Goal: Task Accomplishment & Management: Manage account settings

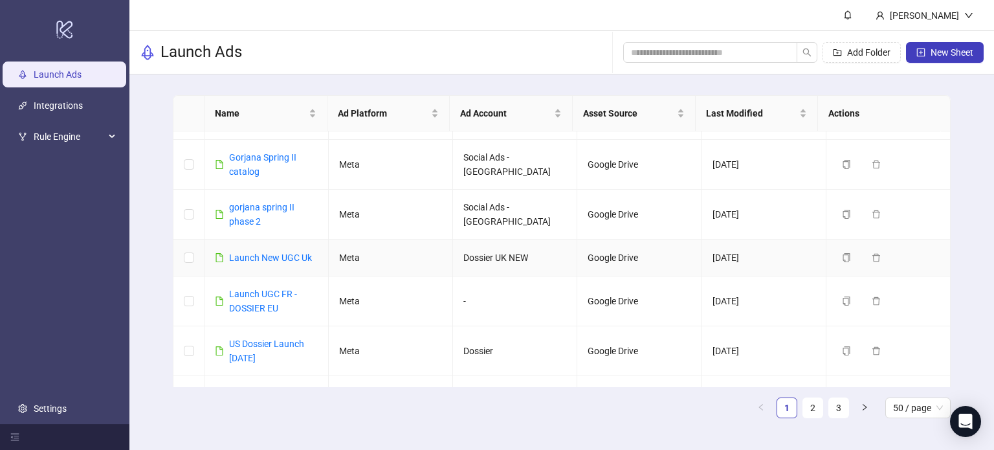
scroll to position [2127, 0]
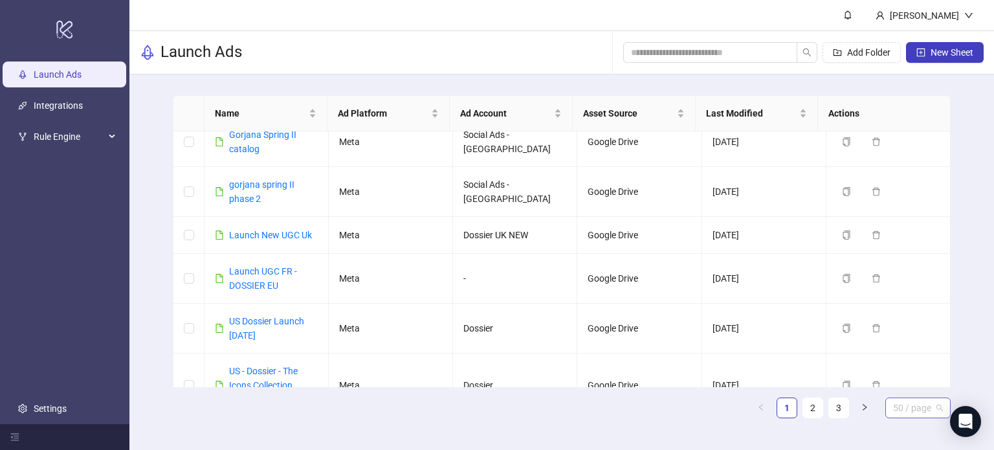
click at [898, 408] on span "50 / page" at bounding box center [918, 407] width 50 height 19
click at [912, 375] on div "100 / page" at bounding box center [917, 382] width 45 height 14
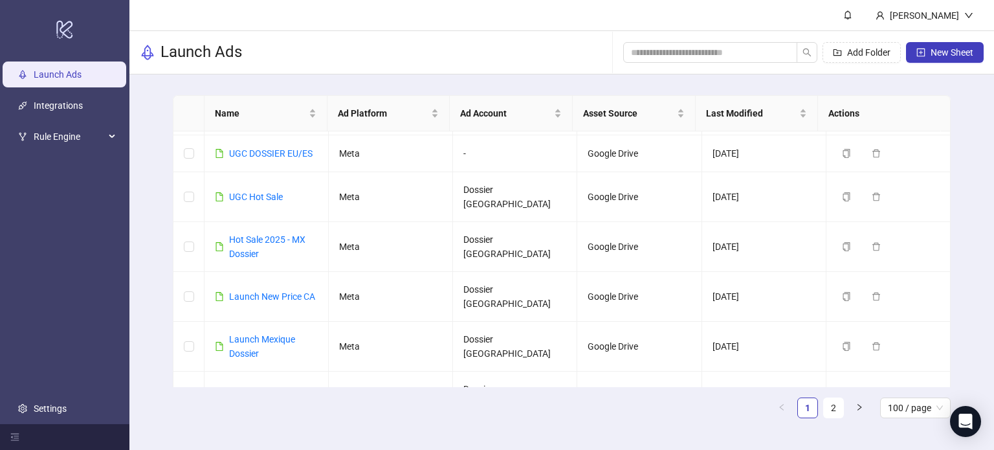
scroll to position [2912, 0]
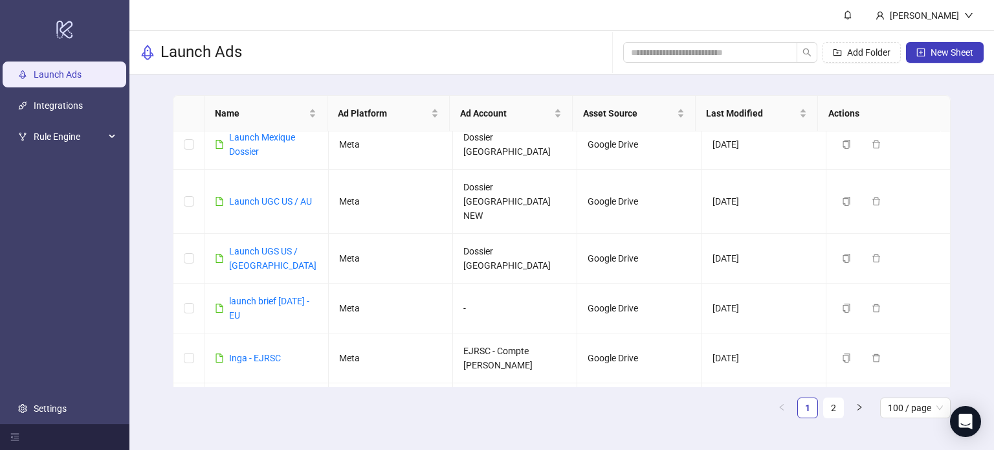
click at [841, 419] on div "Name Ad Platform Ad Account Asset Source Last Modified Actions gorjana_Pre-fall…" at bounding box center [561, 261] width 777 height 333
click at [835, 404] on link "2" at bounding box center [833, 407] width 19 height 19
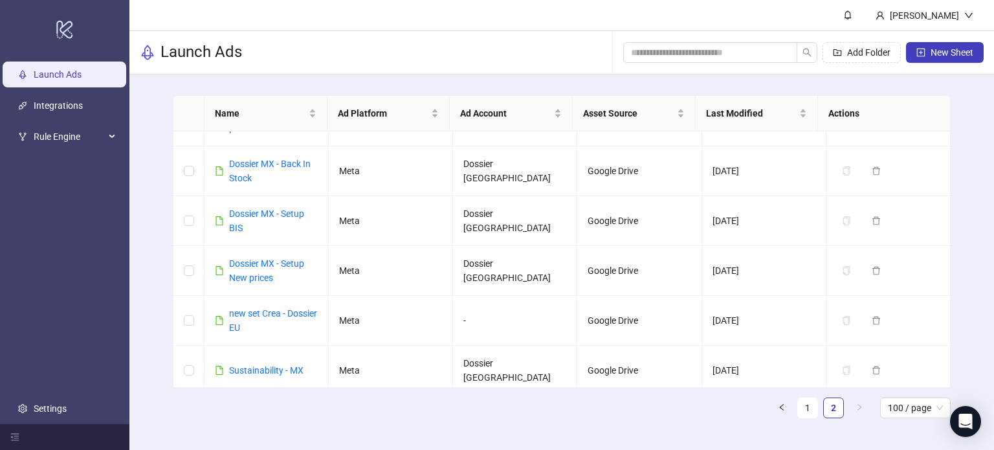
scroll to position [0, 0]
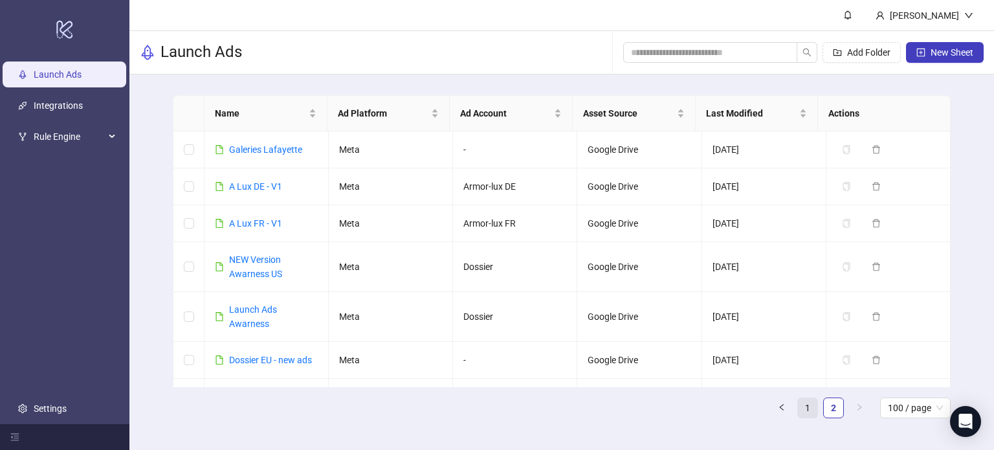
click at [808, 406] on link "1" at bounding box center [807, 407] width 19 height 19
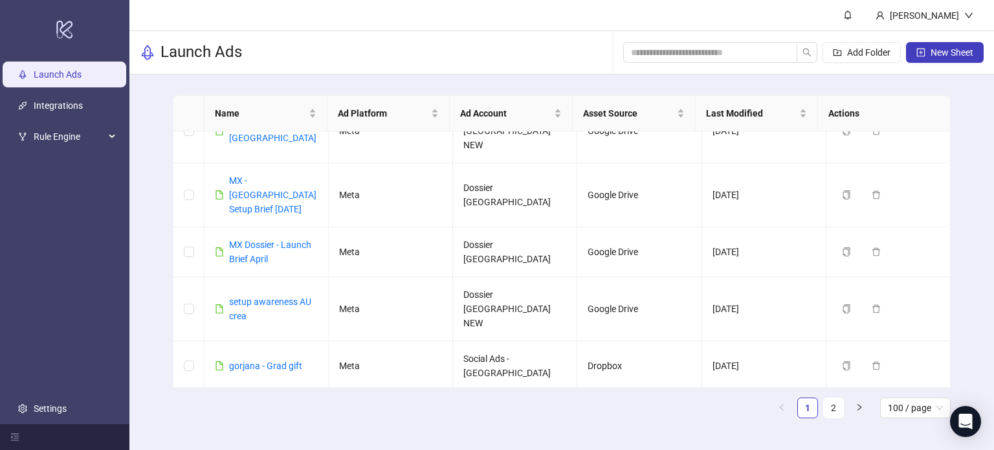
scroll to position [2785, 0]
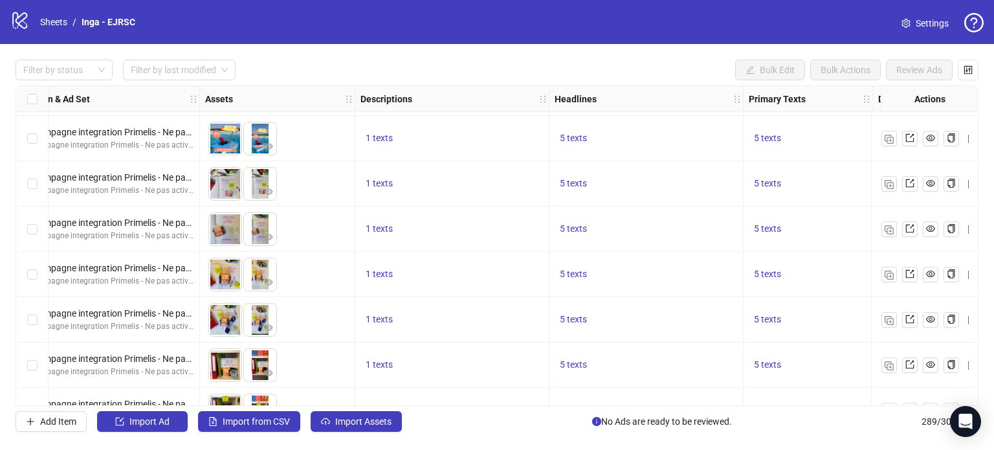
scroll to position [12542, 427]
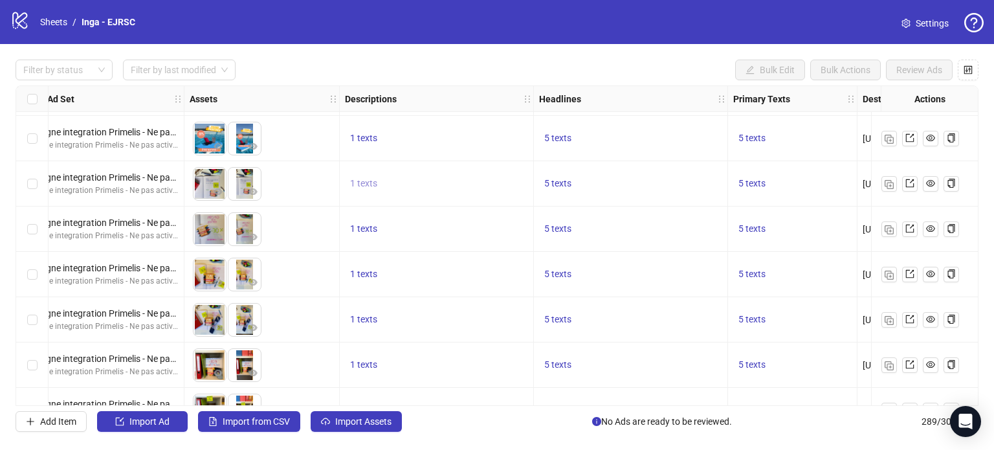
click at [369, 186] on span "1 texts" at bounding box center [363, 183] width 27 height 10
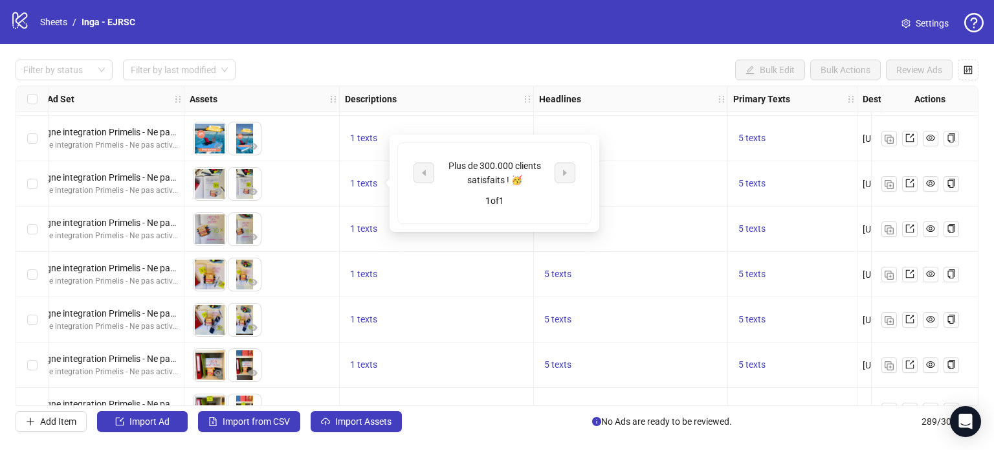
click at [509, 166] on div "Plus de 300.000 clients satisfaits ! 🥳" at bounding box center [494, 173] width 107 height 28
click at [509, 165] on div "Plus de 300.000 clients satisfaits ! 🥳" at bounding box center [494, 173] width 107 height 28
click at [663, 176] on div "5 texts" at bounding box center [630, 184] width 183 height 16
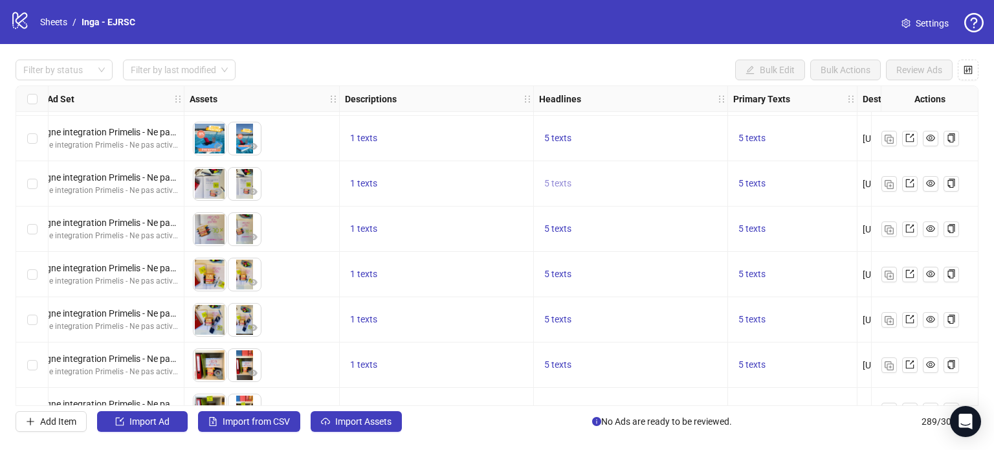
click at [561, 181] on span "5 texts" at bounding box center [557, 183] width 27 height 10
click at [811, 178] on div "5 texts" at bounding box center [792, 184] width 118 height 16
click at [750, 186] on span "5 texts" at bounding box center [751, 183] width 27 height 10
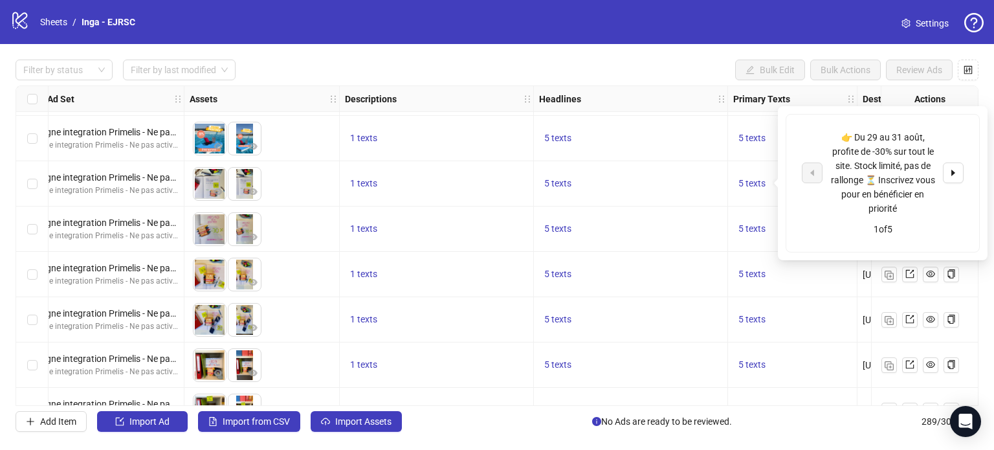
click at [888, 168] on div "👉 Du 29 au 31 août, profite de -30% sur tout le site. Stock limité, pas de rall…" at bounding box center [882, 172] width 107 height 85
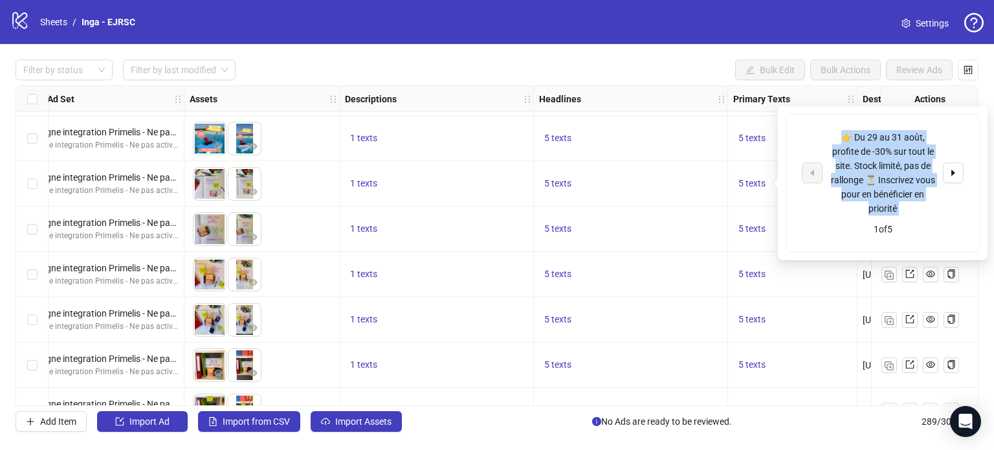
click at [888, 168] on div "👉 Du 29 au 31 août, profite de -30% sur tout le site. Stock limité, pas de rall…" at bounding box center [882, 172] width 107 height 85
copy div "👉 Du 29 au 31 août, profite de -30% sur tout le site. Stock limité, pas de rall…"
click at [955, 168] on icon "caret-right" at bounding box center [953, 172] width 9 height 9
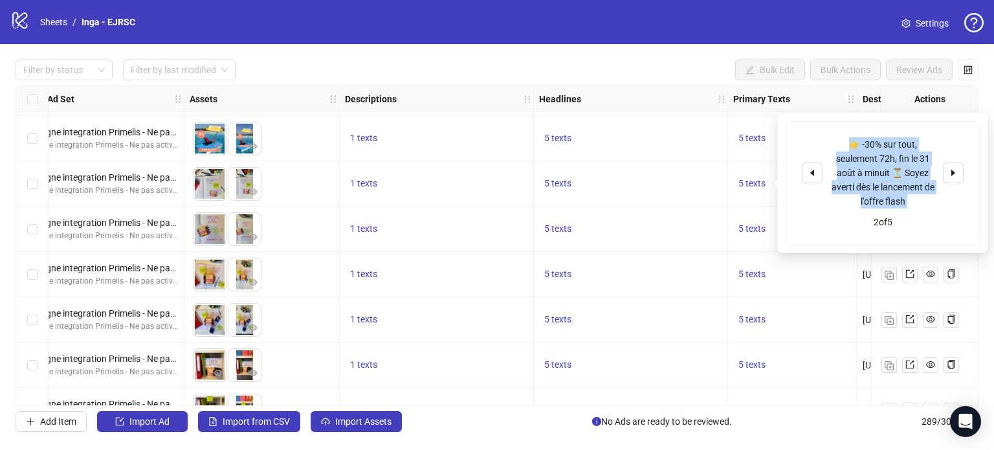
copy div "👉 Du 29 au 31 août, profite de -30% sur tout le site. Stock limité, pas de rall…"
click at [950, 177] on span "button" at bounding box center [953, 173] width 9 height 10
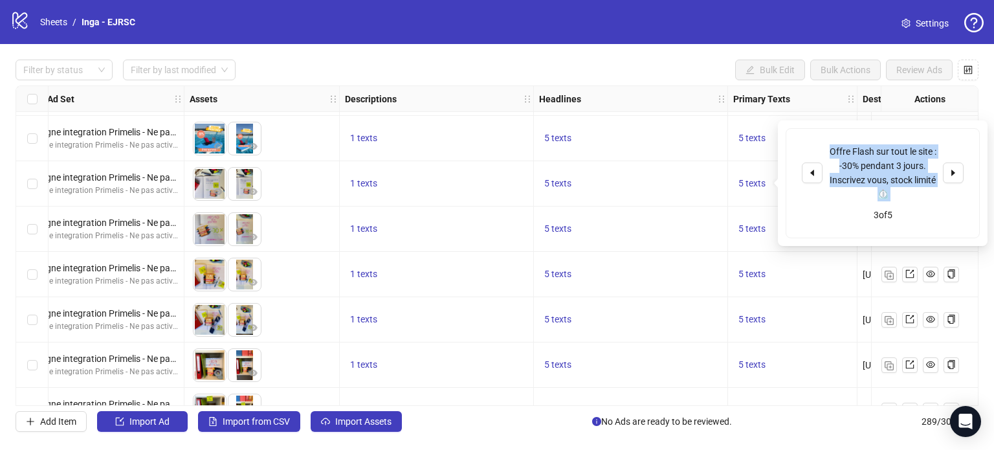
copy div "👉 Du 29 au 31 août, profite de -30% sur tout le site. Stock limité, pas de rall…"
click at [872, 182] on div "Offre Flash sur tout le site : -30% pendant 3 jours. Inscrivez vous, stock limi…" at bounding box center [882, 172] width 107 height 57
click at [872, 183] on div "Offre Flash sur tout le site : -30% pendant 3 jours. Inscrivez vous, stock limi…" at bounding box center [882, 172] width 107 height 57
click at [953, 176] on icon "caret-right" at bounding box center [953, 172] width 9 height 9
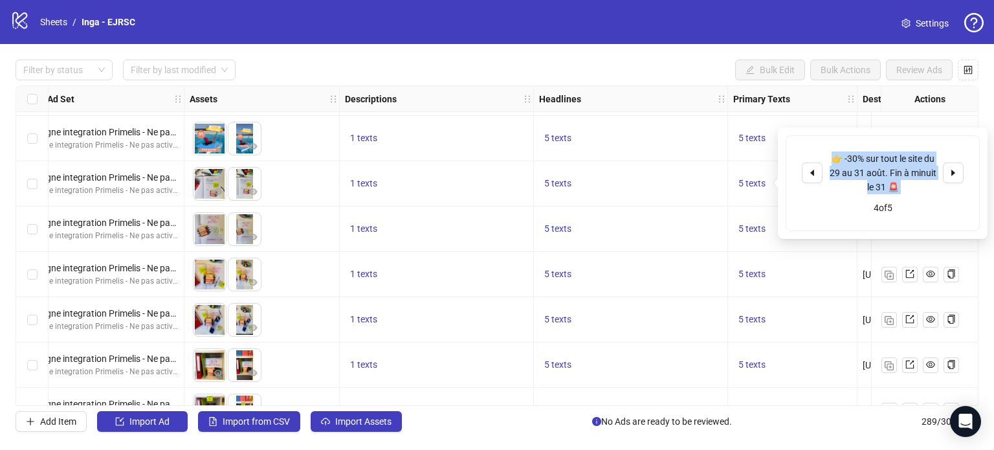
click at [884, 171] on div "👉 -30% sur tout le site du 29 au 31 août. Fin à minuit le 31 🚨" at bounding box center [882, 172] width 107 height 43
click at [956, 170] on icon "caret-right" at bounding box center [953, 172] width 9 height 9
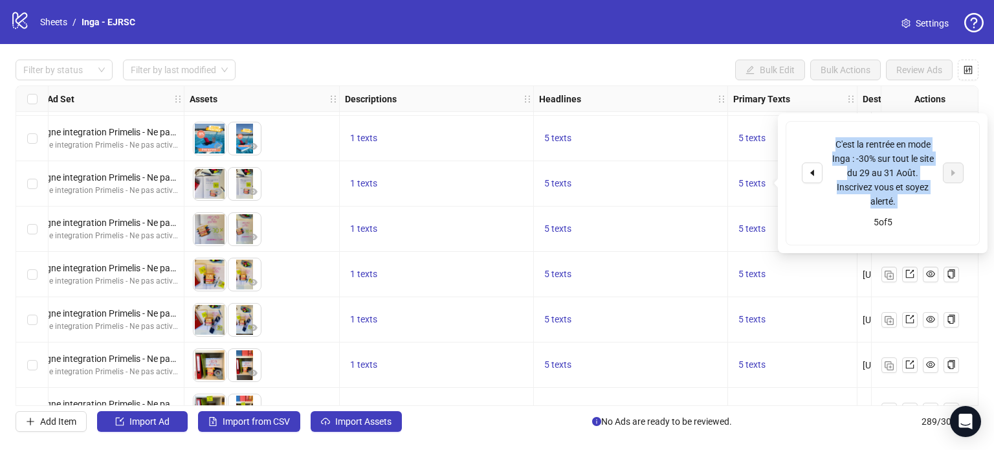
click at [886, 175] on div "C'est la rentrée en mode Inga : -30% sur tout le site du 29 au 31 Août. Inscriv…" at bounding box center [882, 172] width 107 height 71
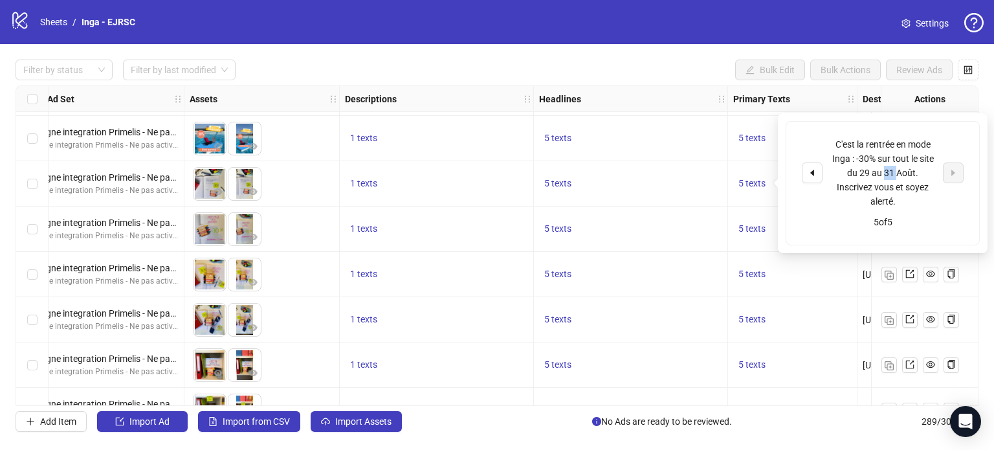
click at [886, 175] on div "C'est la rentrée en mode Inga : -30% sur tout le site du 29 au 31 Août. Inscriv…" at bounding box center [882, 172] width 107 height 71
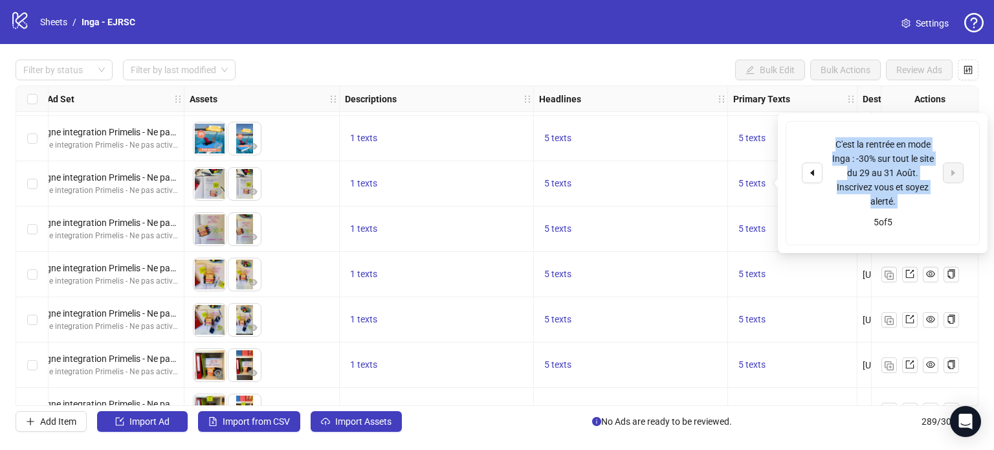
click at [886, 175] on div "C'est la rentrée en mode Inga : -30% sur tout le site du 29 au 31 Août. Inscriv…" at bounding box center [882, 172] width 107 height 71
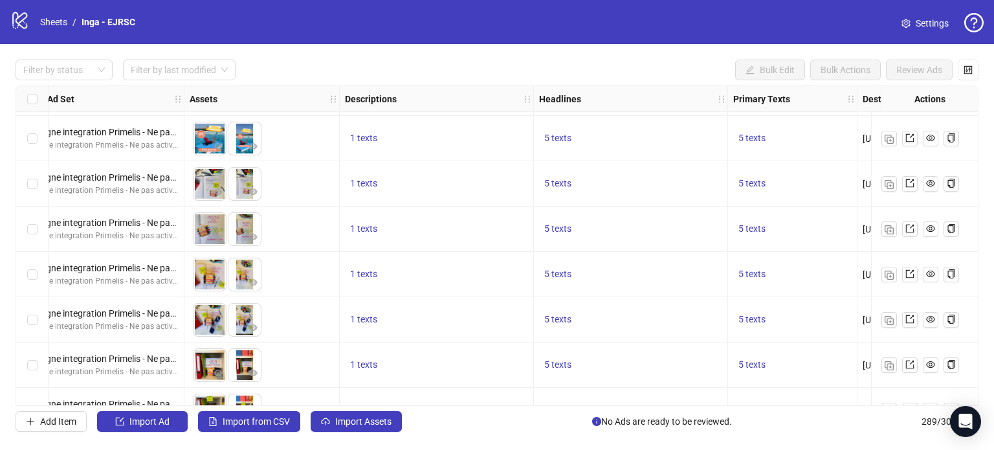
click at [651, 34] on div "logo/logo-mobile Sheets / Inga - EJRSC Settings" at bounding box center [497, 22] width 994 height 44
click at [556, 135] on span "5 texts" at bounding box center [557, 138] width 27 height 10
click at [678, 130] on div "🥳 -30% pour fêter la rentrée" at bounding box center [688, 127] width 107 height 28
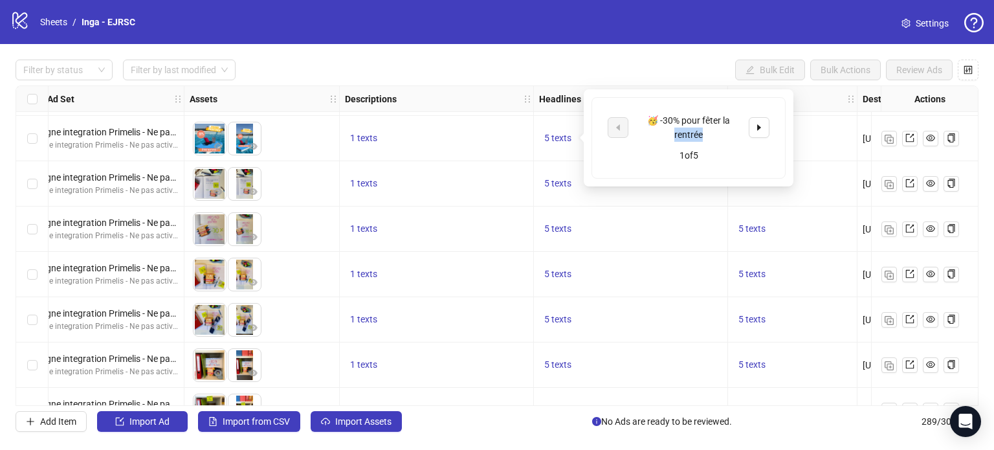
click at [678, 130] on div "🥳 -30% pour fêter la rentrée" at bounding box center [688, 127] width 107 height 28
copy div "🥳 -30% pour fêter la rentrée"
click at [758, 129] on icon "caret-right" at bounding box center [759, 127] width 4 height 6
copy div "🥳 -30% pour fêter la rentrée"
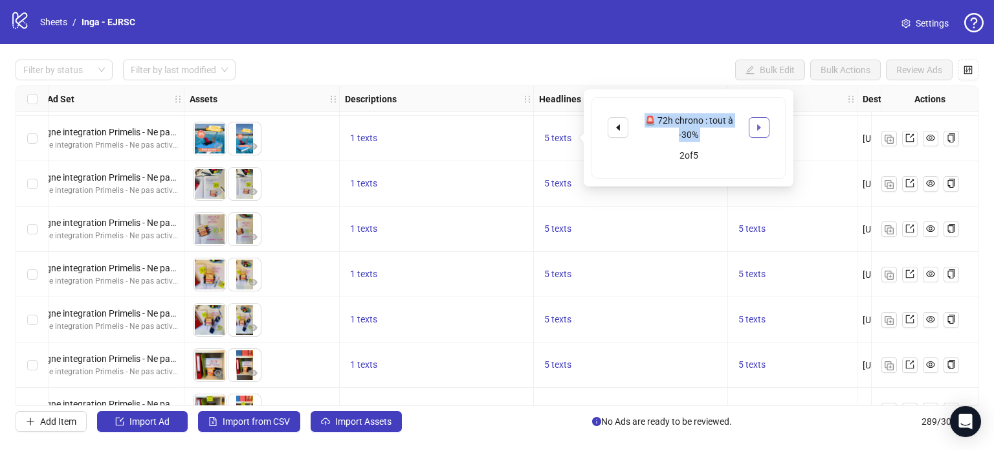
click at [760, 128] on icon "caret-right" at bounding box center [758, 127] width 9 height 9
copy div "🥳 -30% pour fêter la rentrée"
click at [613, 126] on icon "caret-left" at bounding box center [617, 127] width 9 height 9
click at [694, 131] on div "🚨 72h chrono : tout à -30%" at bounding box center [688, 127] width 107 height 28
click at [694, 129] on div "🚨 72h chrono : tout à -30%" at bounding box center [688, 127] width 107 height 28
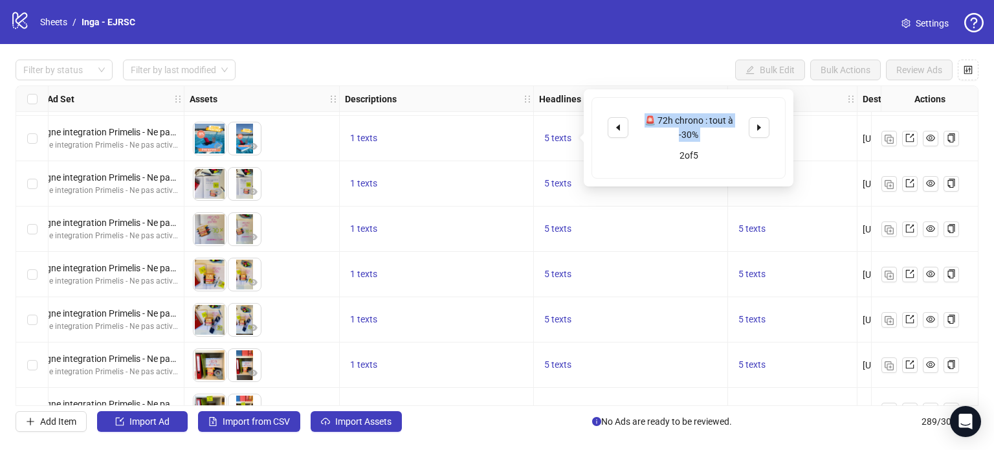
click at [694, 129] on div "🚨 72h chrono : tout à -30%" at bounding box center [688, 127] width 107 height 28
click at [765, 130] on button "button" at bounding box center [759, 127] width 21 height 21
click at [688, 124] on div "🎉 Préinscription ouverte" at bounding box center [688, 127] width 107 height 14
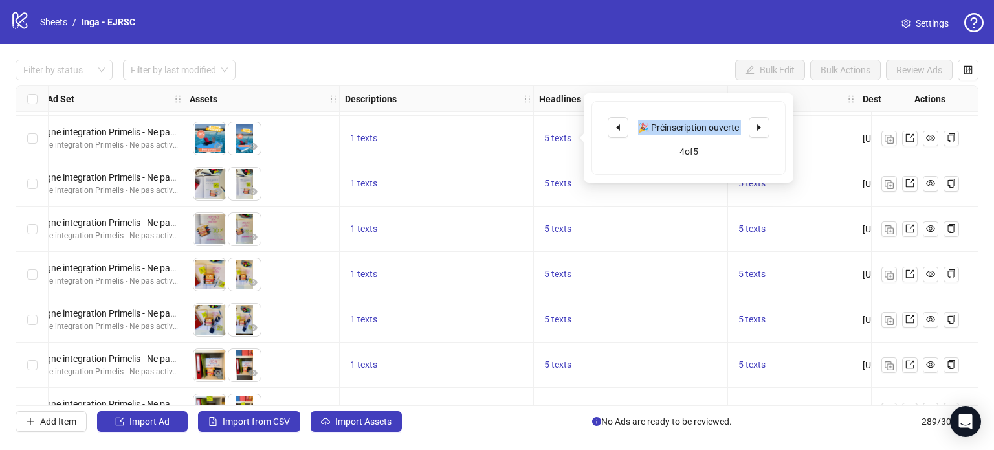
click at [688, 124] on div "🎉 Préinscription ouverte" at bounding box center [688, 127] width 107 height 14
click at [758, 129] on icon "caret-right" at bounding box center [758, 127] width 9 height 9
drag, startPoint x: 605, startPoint y: 128, endPoint x: 613, endPoint y: 129, distance: 8.4
click at [607, 129] on div "Spoiler : ça va partir vite. Très vite 🔥 5 of 5" at bounding box center [688, 138] width 193 height 80
click at [565, 131] on button "5 texts" at bounding box center [558, 139] width 38 height 16
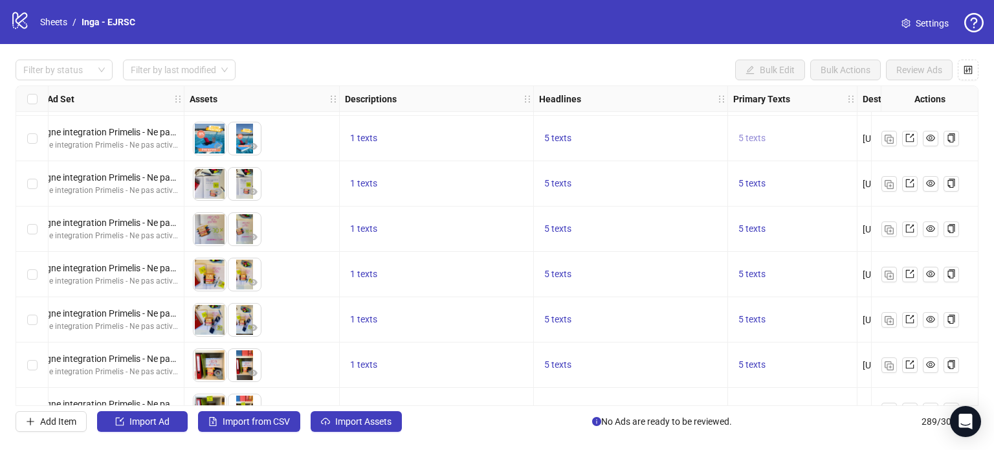
click at [758, 138] on span "5 texts" at bounding box center [751, 138] width 27 height 10
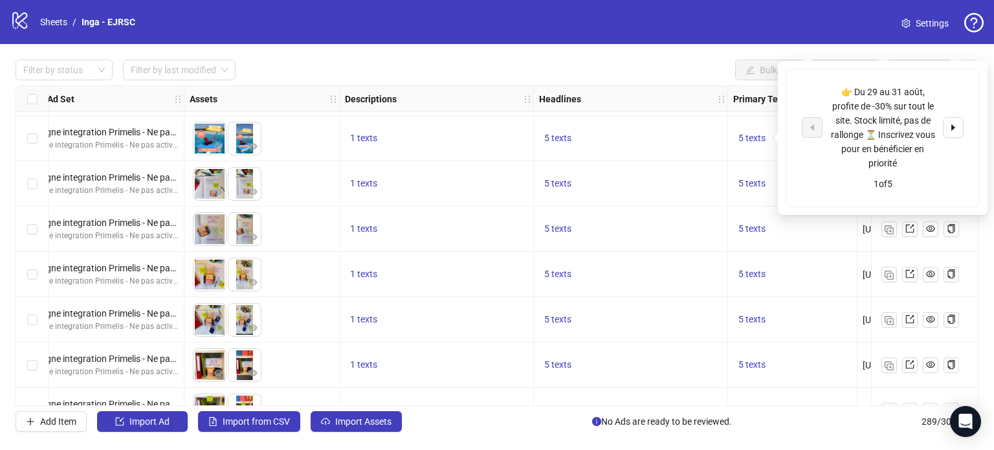
click at [858, 116] on div "👉 Du 29 au 31 août, profite de -30% sur tout le site. Stock limité, pas de rall…" at bounding box center [882, 127] width 107 height 85
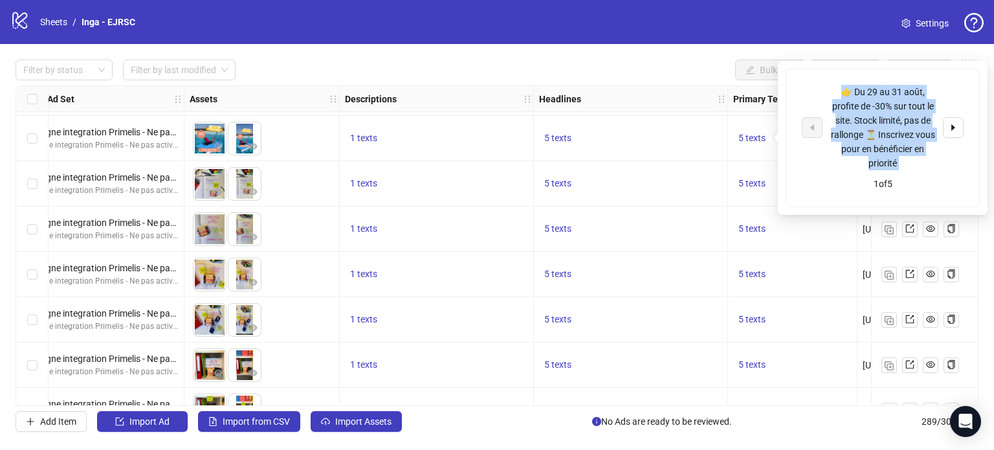
click at [858, 116] on div "👉 Du 29 au 31 août, profite de -30% sur tout le site. Stock limité, pas de rall…" at bounding box center [882, 127] width 107 height 85
copy div "👉 Du 29 au 31 août, profite de -30% sur tout le site. Stock limité, pas de rall…"
click at [952, 126] on icon "caret-right" at bounding box center [953, 127] width 4 height 6
click at [882, 124] on div "👉 -30% sur tout, seulement 72h, fin le 31 août à minuit ⏳ Soyez averti dès le l…" at bounding box center [882, 127] width 107 height 71
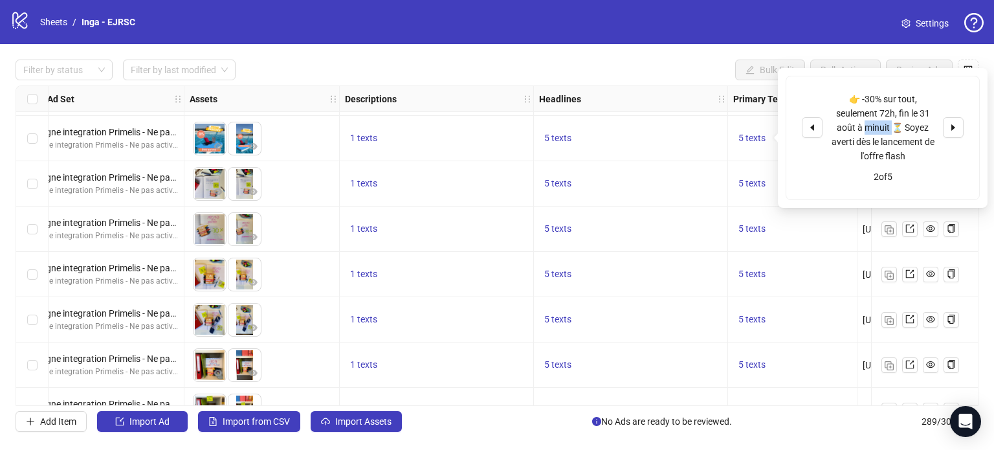
click at [882, 124] on div "👉 -30% sur tout, seulement 72h, fin le 31 août à minuit ⏳ Soyez averti dès le l…" at bounding box center [882, 127] width 107 height 71
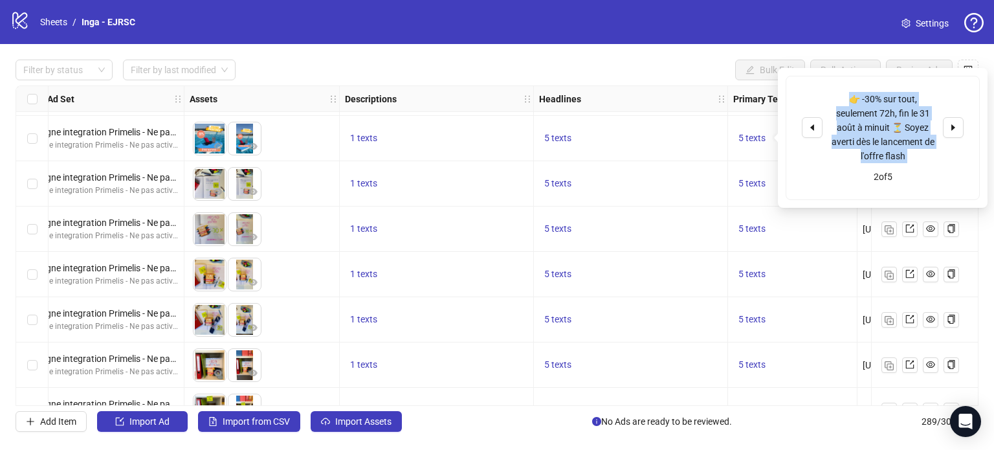
click at [882, 124] on div "👉 -30% sur tout, seulement 72h, fin le 31 août à minuit ⏳ Soyez averti dès le l…" at bounding box center [882, 127] width 107 height 71
click at [810, 129] on icon "caret-left" at bounding box center [811, 127] width 9 height 9
click at [876, 131] on div "👉 Du 29 au 31 août, profite de -30% sur tout le site. Stock limité, pas de rall…" at bounding box center [882, 127] width 107 height 85
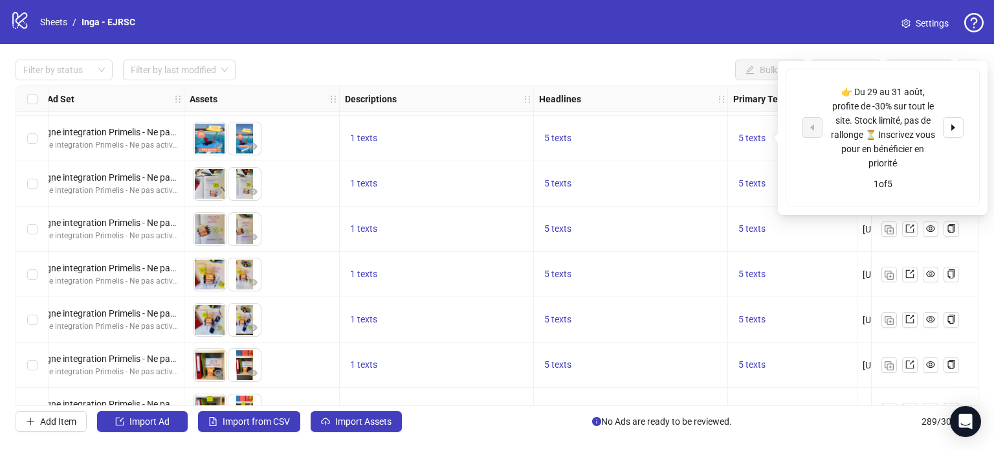
click at [897, 137] on div "👉 Du 29 au 31 août, profite de -30% sur tout le site. Stock limité, pas de rall…" at bounding box center [882, 127] width 107 height 85
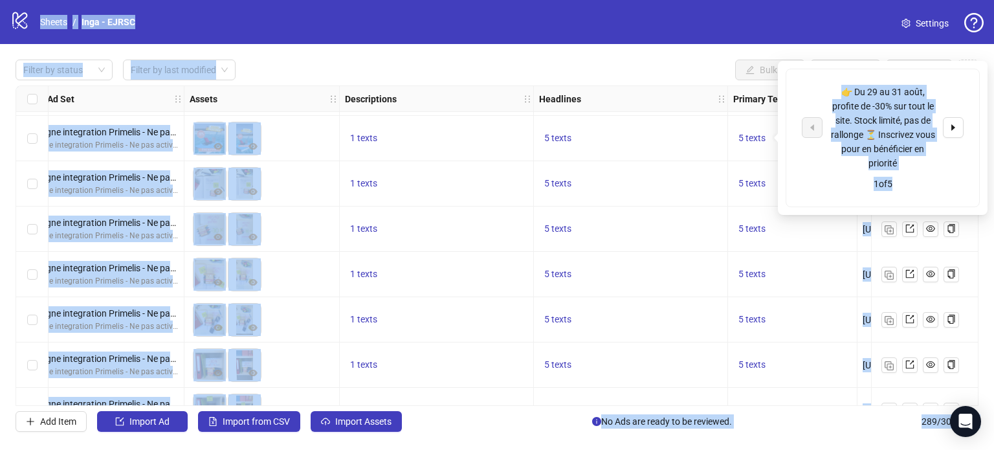
copy body "Loremi / Dolo - SITAM Consecte Adipis el seddoe Tempor in utla etdolore Magn Al…"
click at [841, 116] on div "👉 Du 29 au 31 août, profite de -30% sur tout le site. Stock limité, pas de rall…" at bounding box center [882, 127] width 107 height 85
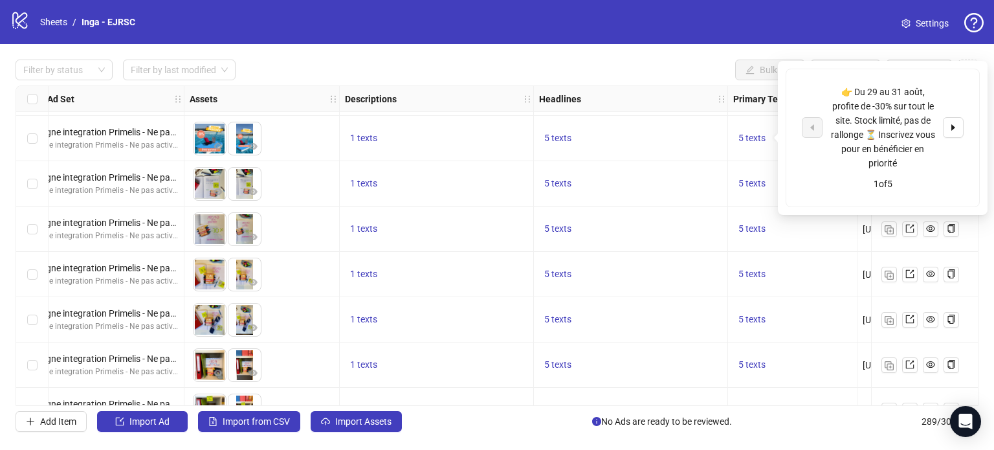
click at [859, 113] on div "👉 Du 29 au 31 août, profite de -30% sur tout le site. Stock limité, pas de rall…" at bounding box center [882, 127] width 107 height 85
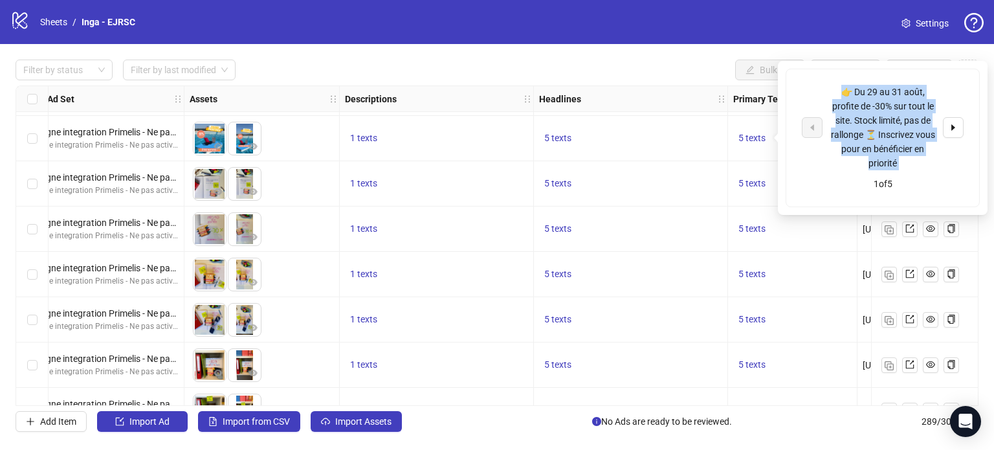
click at [859, 113] on div "👉 Du 29 au 31 août, profite de -30% sur tout le site. Stock limité, pas de rall…" at bounding box center [882, 127] width 107 height 85
copy div "👉 Du 29 au 31 août, profite de -30% sur tout le site. Stock limité, pas de rall…"
click at [956, 130] on icon "caret-right" at bounding box center [953, 127] width 9 height 9
copy div "👉 Du 29 au 31 août, profite de -30% sur tout le site. Stock limité, pas de rall…"
click at [949, 128] on icon "caret-right" at bounding box center [953, 127] width 9 height 9
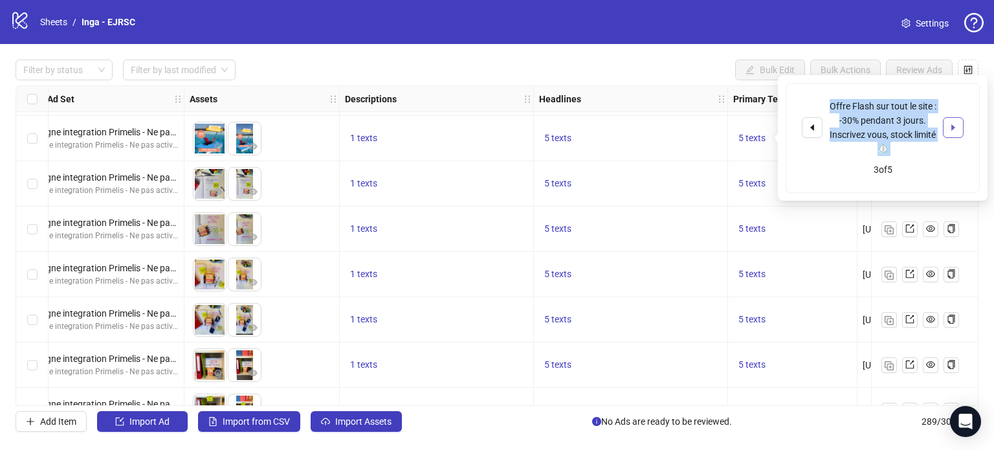
click at [952, 127] on icon "caret-right" at bounding box center [953, 127] width 4 height 6
click at [952, 129] on icon "caret-right" at bounding box center [953, 127] width 9 height 9
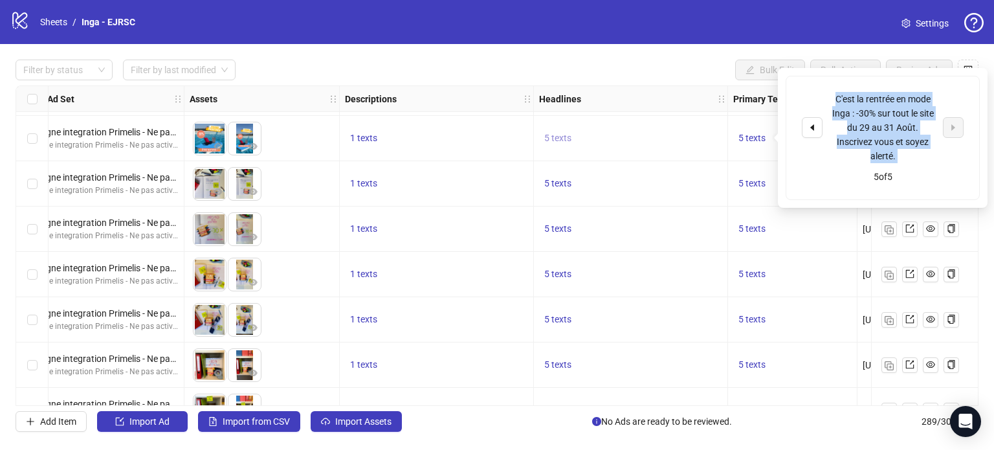
click at [564, 134] on span "5 texts" at bounding box center [557, 138] width 27 height 10
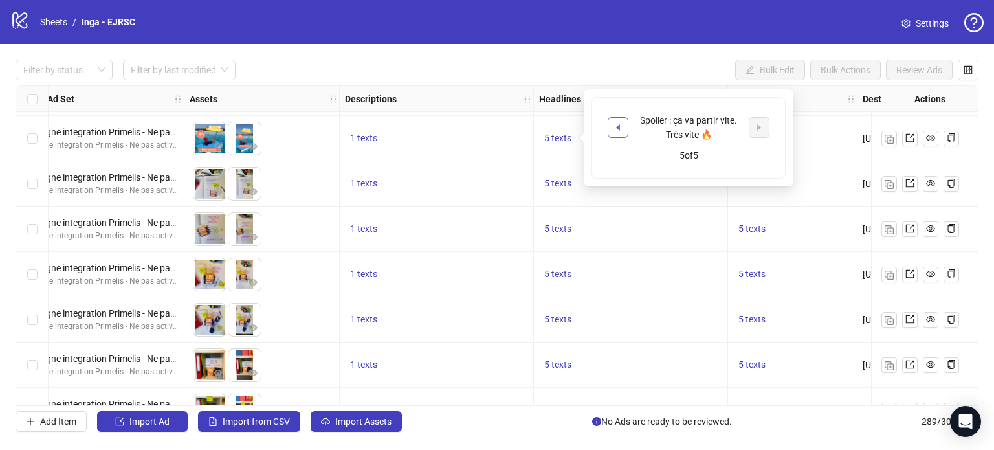
click at [624, 126] on button "button" at bounding box center [618, 127] width 21 height 21
drag, startPoint x: 668, startPoint y: 128, endPoint x: 678, endPoint y: 124, distance: 10.5
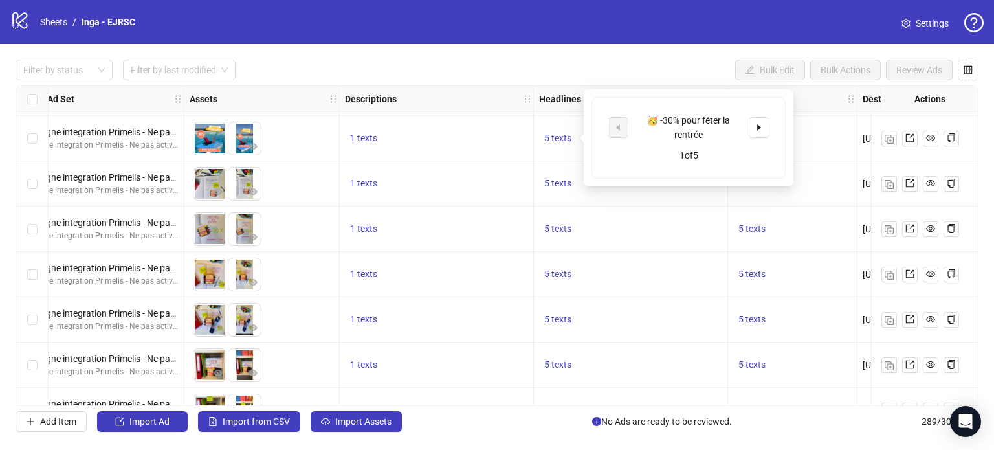
click at [670, 128] on div "🥳 -30% pour fêter la rentrée" at bounding box center [688, 127] width 107 height 28
click at [682, 121] on div "🥳 -30% pour fêter la rentrée" at bounding box center [688, 127] width 107 height 28
click at [765, 131] on button "button" at bounding box center [759, 127] width 21 height 21
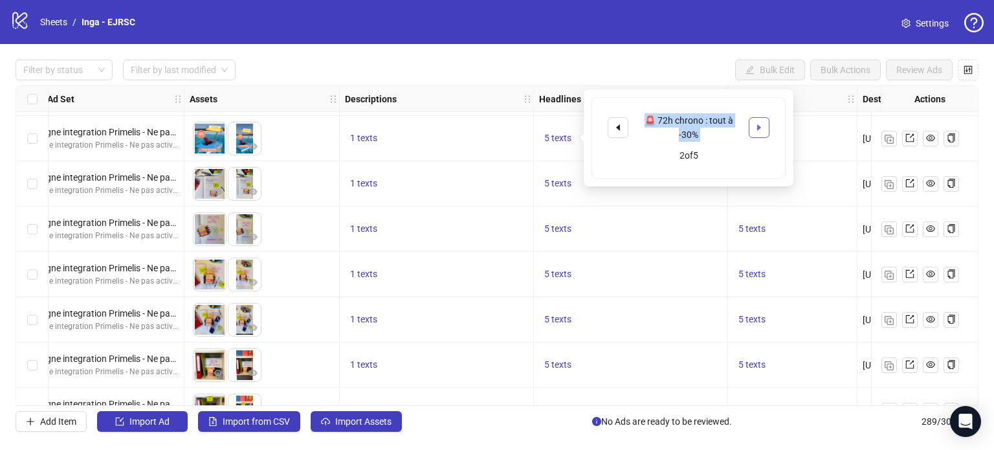
click at [761, 129] on icon "caret-right" at bounding box center [758, 127] width 9 height 9
click at [701, 131] on div "⏳ Rentrée flash : -30% pendant 3 jours" at bounding box center [688, 127] width 107 height 28
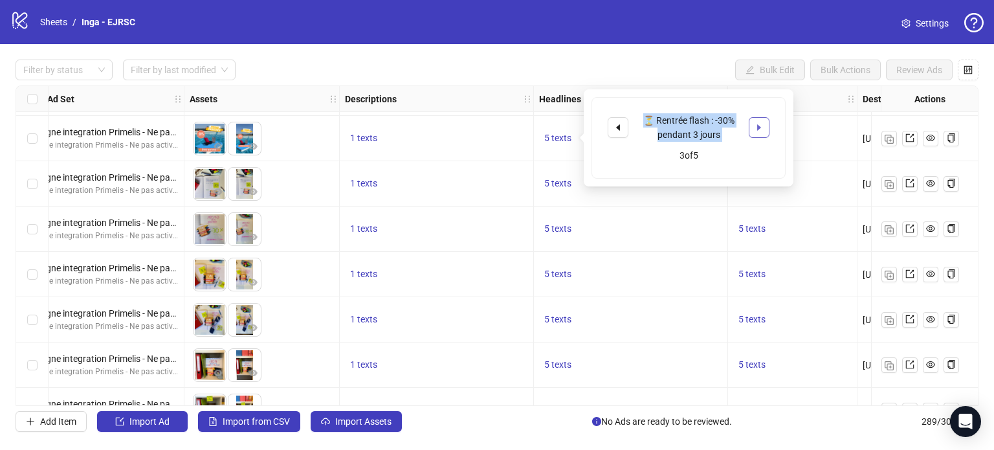
click at [758, 127] on icon "caret-right" at bounding box center [759, 127] width 4 height 6
click at [764, 127] on button "button" at bounding box center [759, 127] width 21 height 21
click at [617, 128] on icon "caret-left" at bounding box center [617, 127] width 9 height 9
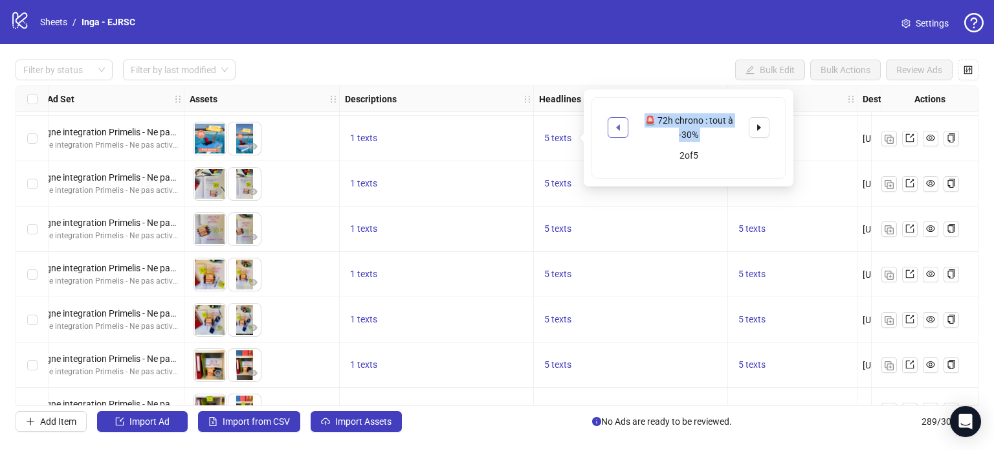
click at [617, 128] on icon "caret-left" at bounding box center [617, 127] width 9 height 9
